Goal: Information Seeking & Learning: Learn about a topic

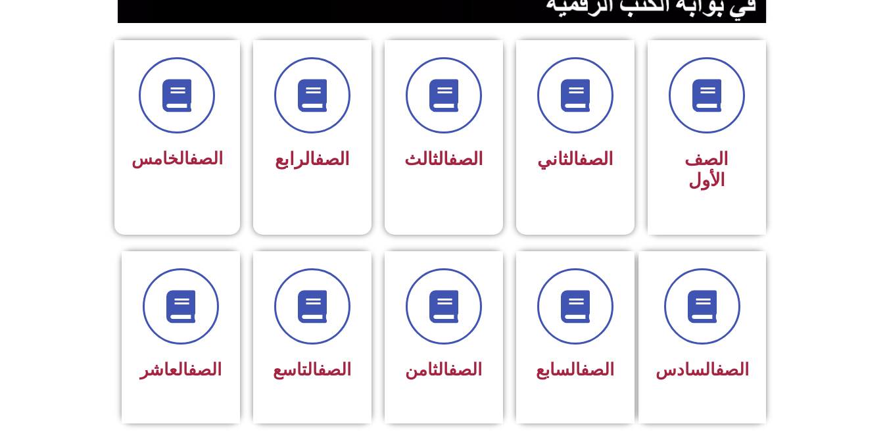
scroll to position [338, 0]
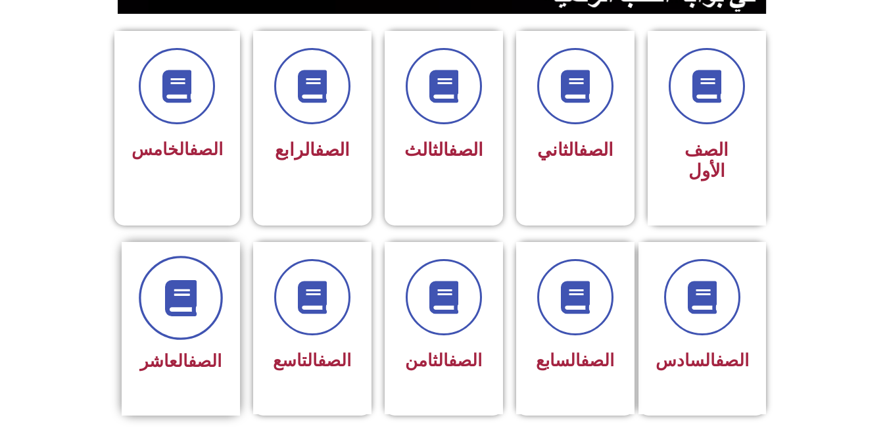
click at [209, 286] on span at bounding box center [181, 298] width 84 height 84
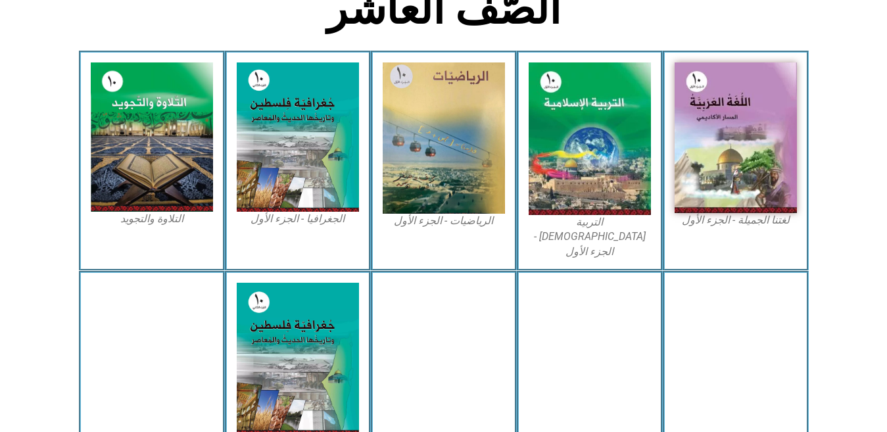
scroll to position [362, 0]
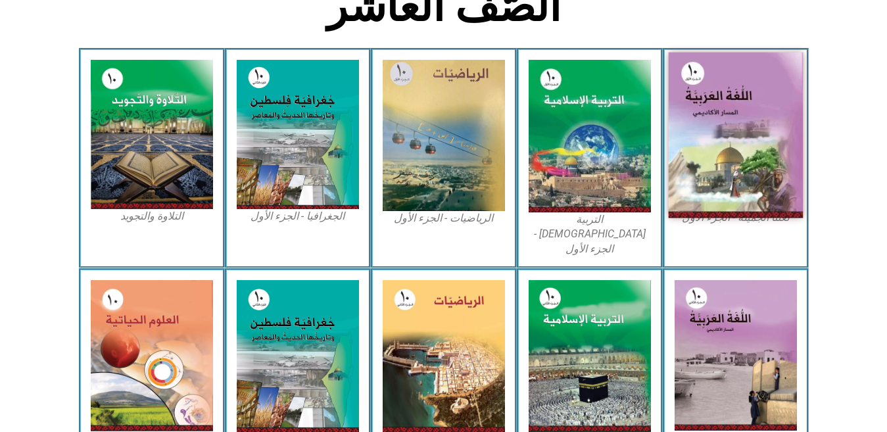
click at [722, 206] on img at bounding box center [735, 136] width 135 height 166
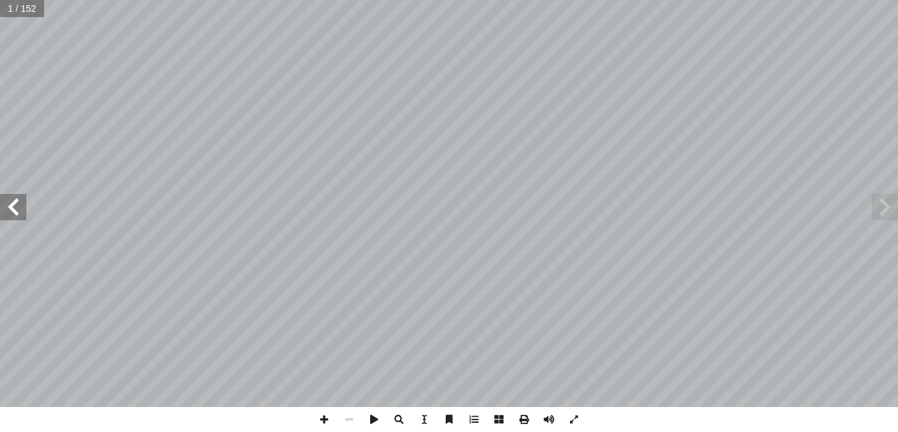
click at [17, 203] on span at bounding box center [13, 207] width 26 height 26
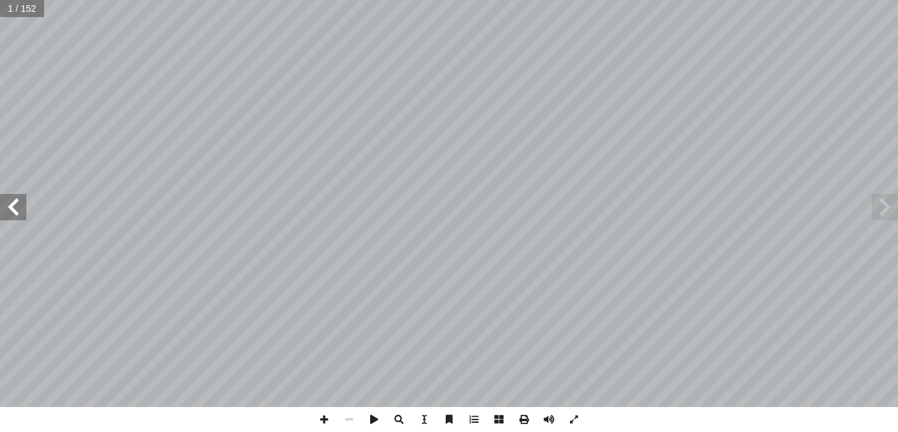
click at [17, 203] on span at bounding box center [13, 207] width 26 height 26
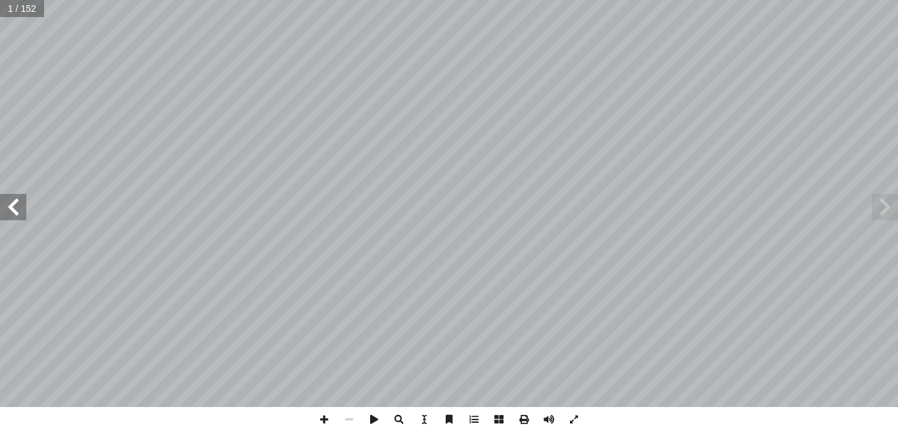
click at [17, 203] on span at bounding box center [13, 207] width 26 height 26
click at [879, 213] on span at bounding box center [885, 207] width 26 height 26
click at [323, 418] on span at bounding box center [324, 419] width 25 height 25
click at [324, 416] on span at bounding box center [324, 419] width 25 height 25
click at [349, 420] on span at bounding box center [349, 419] width 25 height 25
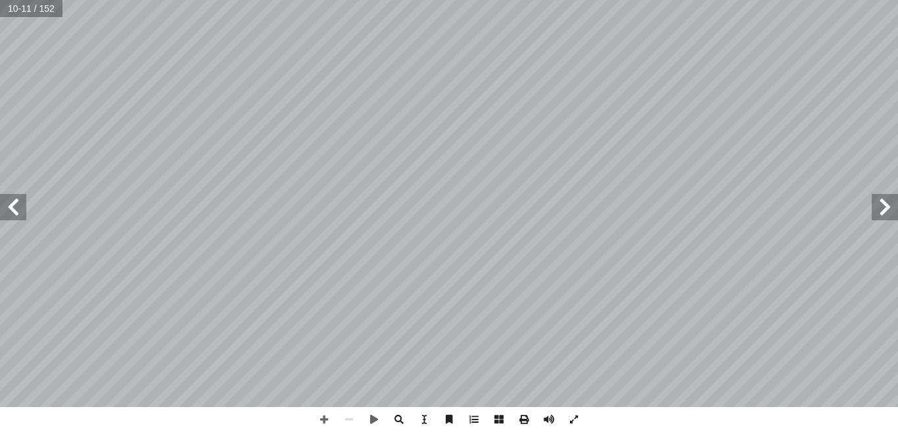
click at [12, 209] on span at bounding box center [13, 207] width 26 height 26
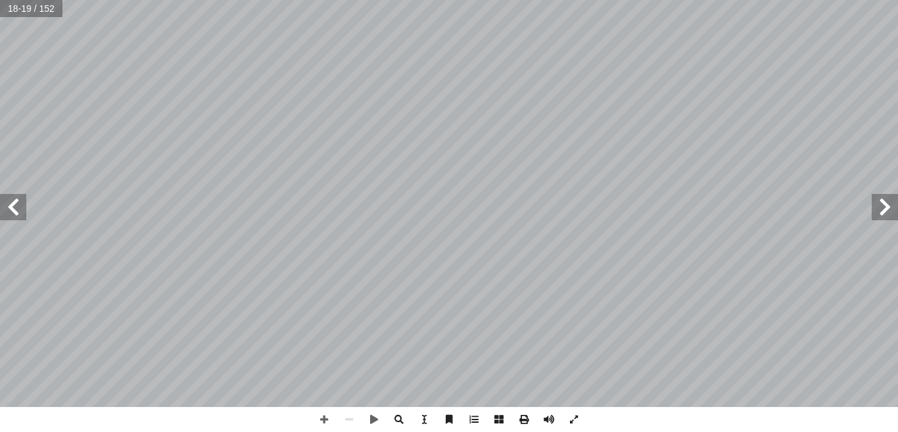
click at [12, 209] on span at bounding box center [13, 207] width 26 height 26
click at [0, 202] on span at bounding box center [13, 207] width 26 height 26
click at [315, 422] on span at bounding box center [324, 419] width 25 height 25
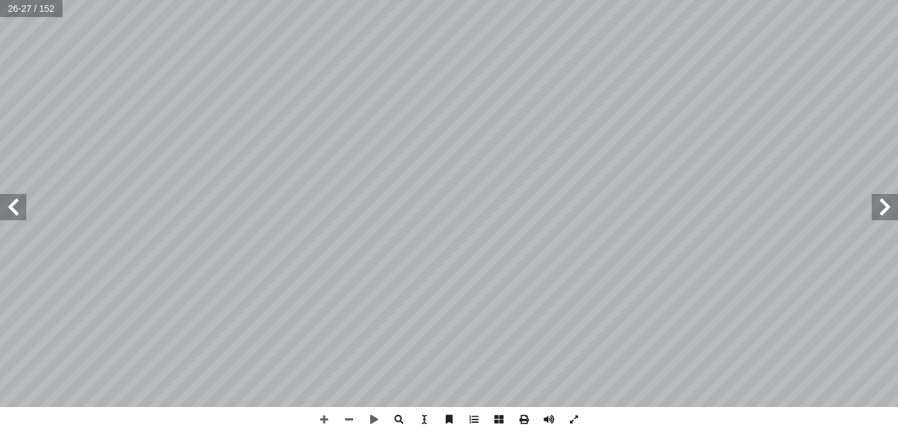
click at [882, 218] on span at bounding box center [885, 207] width 26 height 26
click at [26, 216] on span at bounding box center [13, 207] width 26 height 26
click at [322, 419] on span at bounding box center [324, 419] width 25 height 25
